Goal: Check status

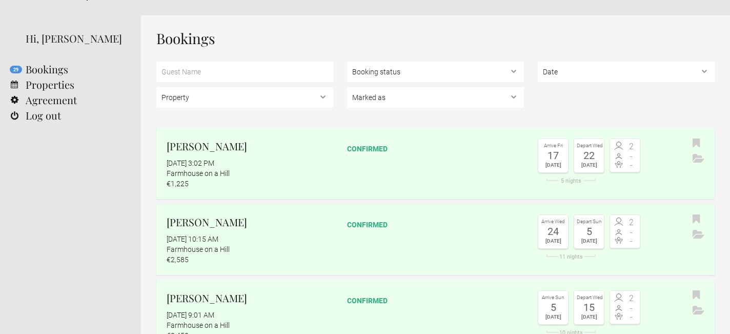
scroll to position [28, 0]
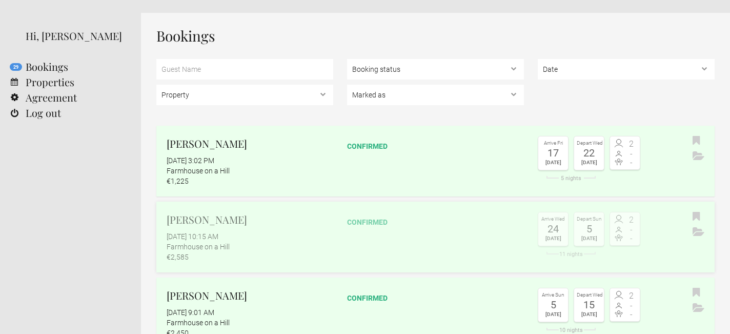
click at [261, 225] on h2 "[PERSON_NAME]" at bounding box center [250, 219] width 167 height 15
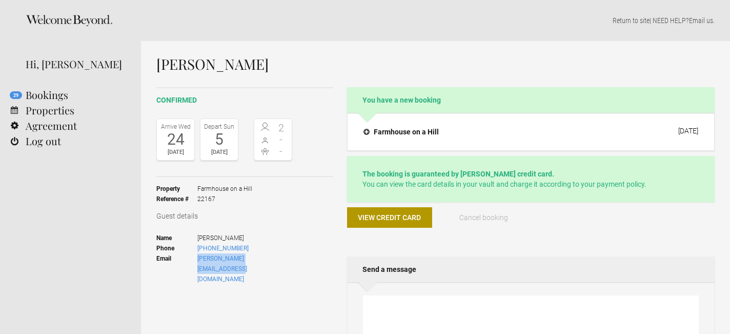
drag, startPoint x: 290, startPoint y: 261, endPoint x: 192, endPoint y: 262, distance: 98.4
click at [192, 262] on ul "Name [PERSON_NAME] Phone [PHONE_NUMBER] Email [PERSON_NAME][EMAIL_ADDRESS][DOMA…" at bounding box center [224, 258] width 136 height 65
copy li "[PERSON_NAME][EMAIL_ADDRESS][DOMAIN_NAME]"
